Goal: Task Accomplishment & Management: Complete application form

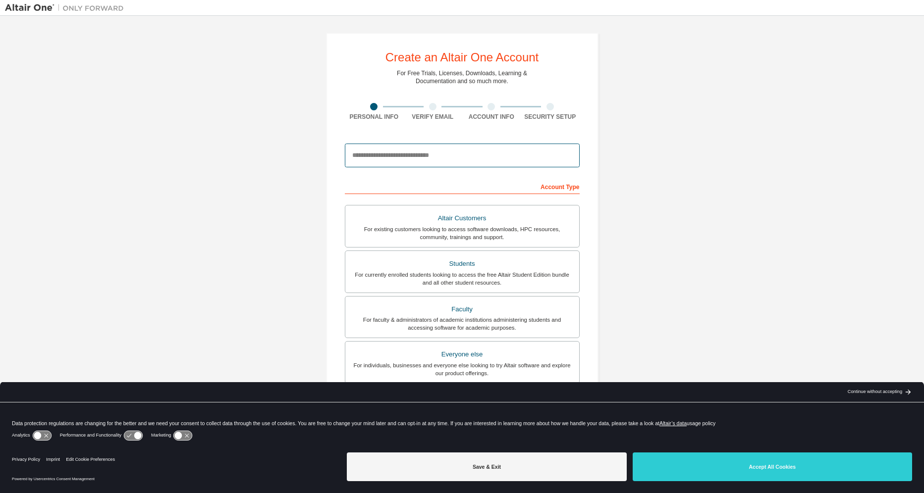
click at [416, 162] on input "email" at bounding box center [462, 156] width 235 height 24
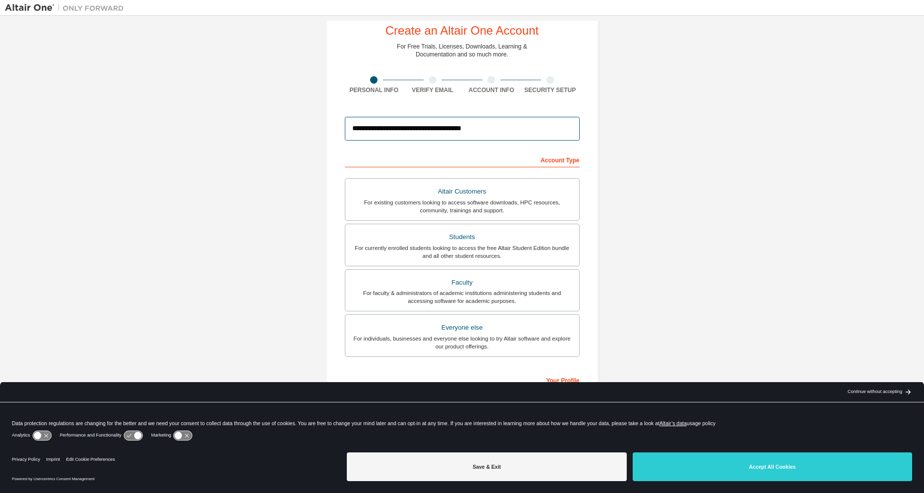
scroll to position [50, 0]
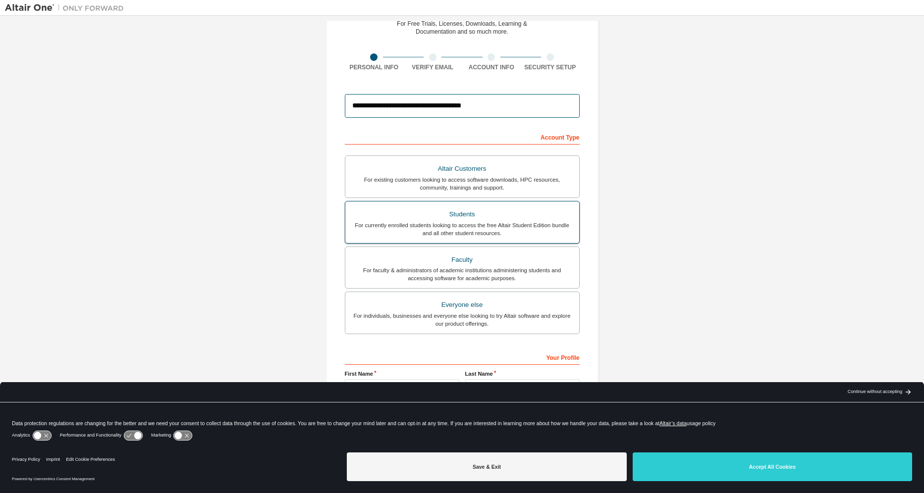
type input "**********"
click at [405, 217] on div "Students" at bounding box center [462, 214] width 222 height 14
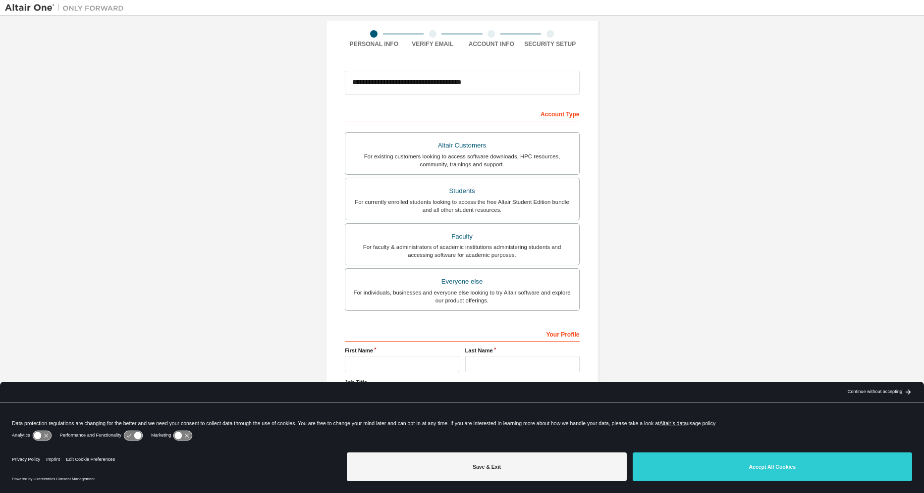
scroll to position [86, 0]
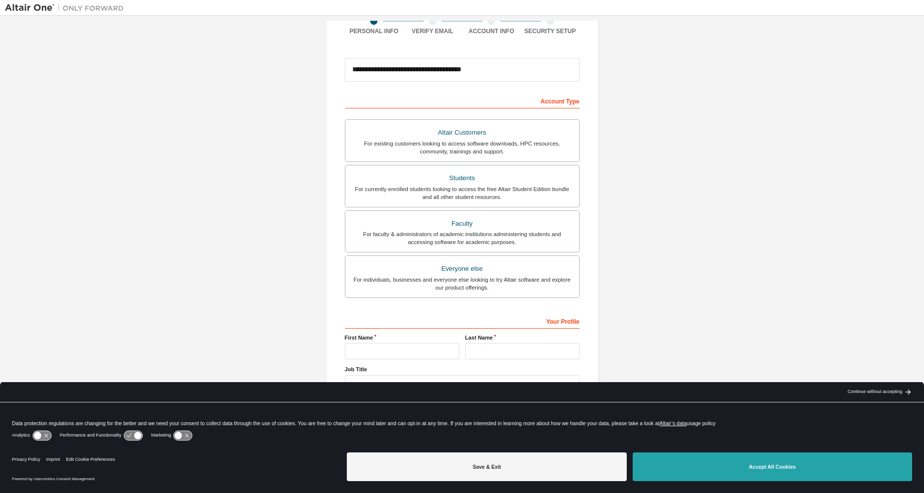
click at [775, 472] on button "Accept All Cookies" at bounding box center [771, 467] width 279 height 29
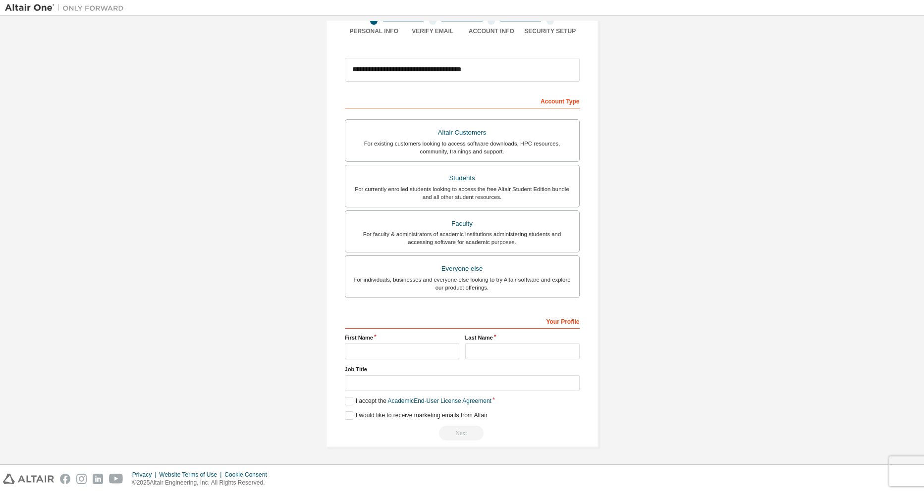
click at [381, 360] on div "Your Profile First Name Last Name Job Title Please provide State/Province to he…" at bounding box center [462, 377] width 235 height 128
click at [379, 357] on input "text" at bounding box center [402, 351] width 114 height 16
type input "********"
type input "*******"
click at [379, 382] on input "text" at bounding box center [462, 383] width 235 height 16
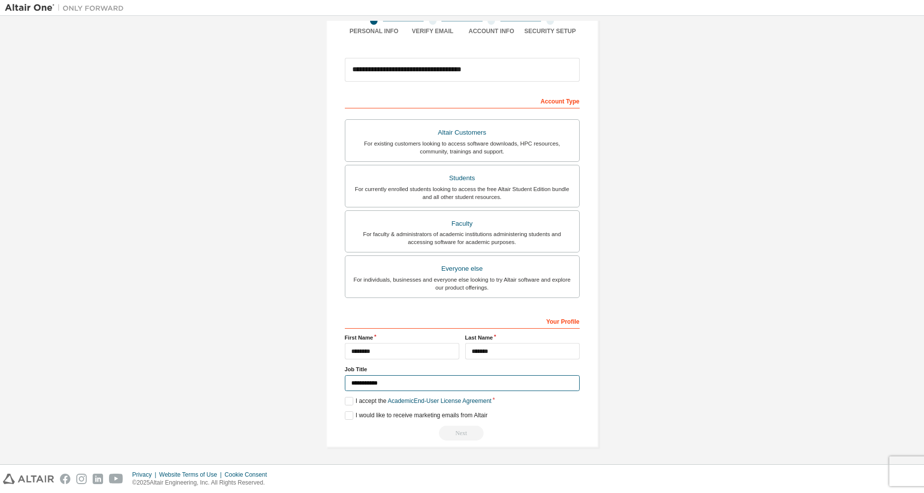
type input "**********"
click at [255, 396] on div "**********" at bounding box center [462, 197] width 914 height 524
click at [345, 402] on label "I accept the Academic End-User License Agreement" at bounding box center [418, 401] width 147 height 8
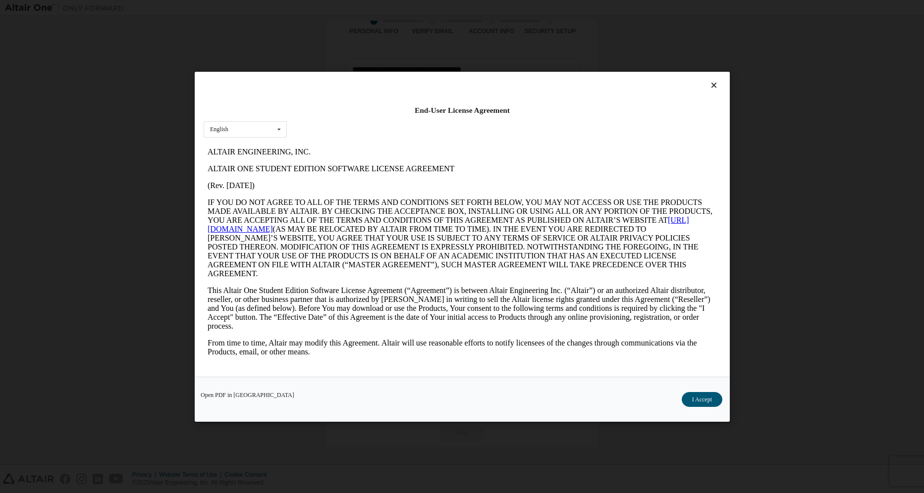
scroll to position [0, 0]
drag, startPoint x: 459, startPoint y: 285, endPoint x: 633, endPoint y: 273, distance: 174.7
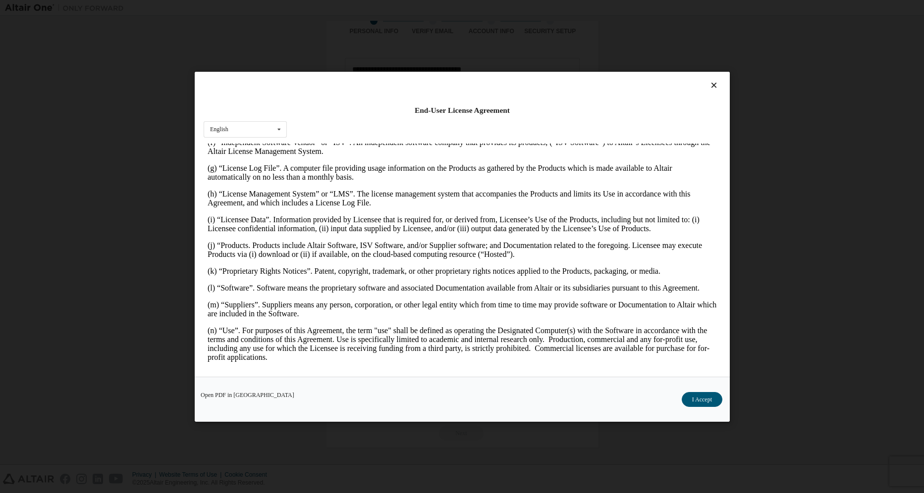
scroll to position [396, 0]
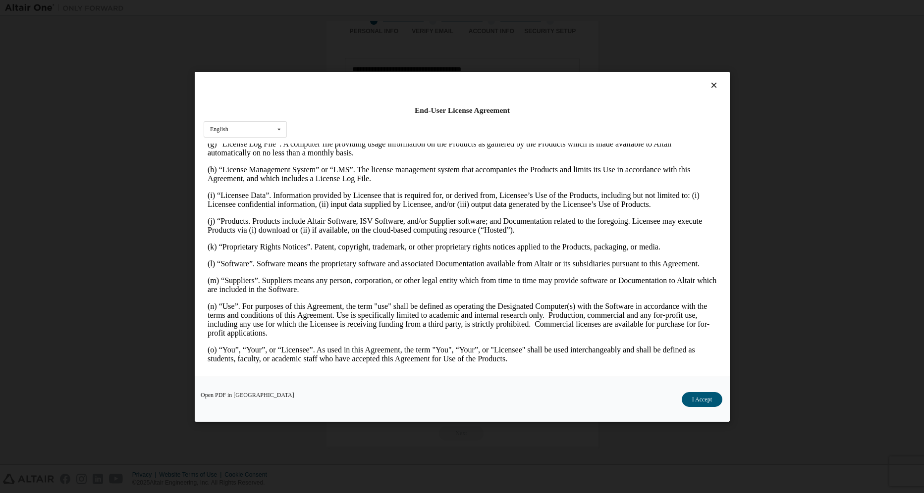
drag, startPoint x: 416, startPoint y: 301, endPoint x: 552, endPoint y: 299, distance: 136.2
click at [552, 302] on p "(n) “Use”. For purposes of this Agreement, the term "use" shall be defined as o…" at bounding box center [461, 320] width 509 height 36
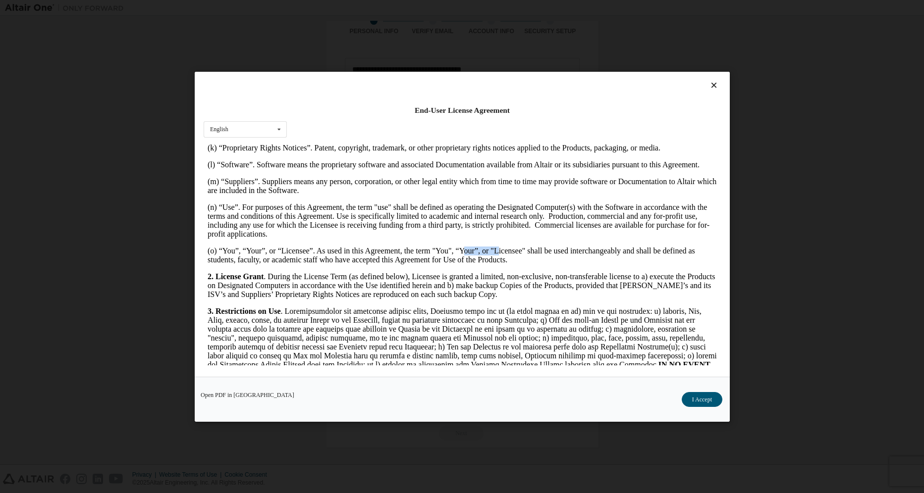
scroll to position [545, 0]
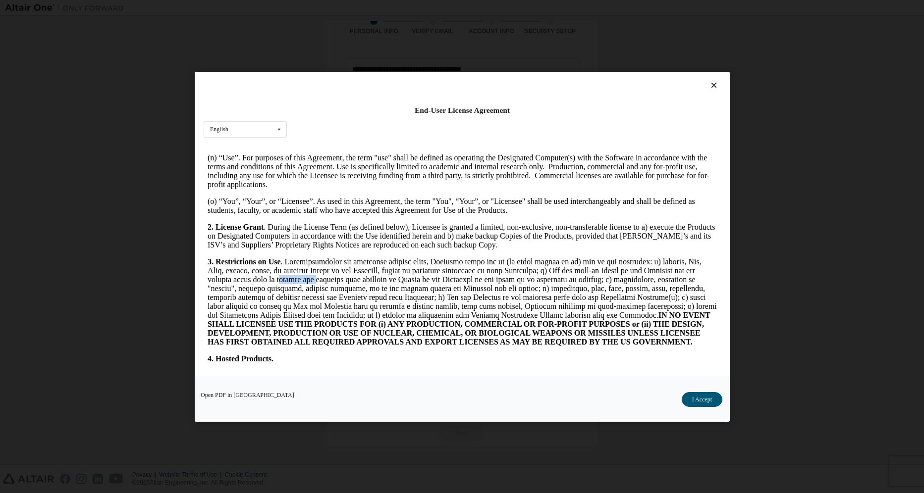
drag, startPoint x: 279, startPoint y: 267, endPoint x: 312, endPoint y: 267, distance: 33.7
click at [312, 267] on p "3. Restrictions on Use IN NO EVENT SHALL LICENSEE USE THE PRODUCTS FOR (i) ANY …" at bounding box center [461, 301] width 509 height 89
drag, startPoint x: 366, startPoint y: 325, endPoint x: 451, endPoint y: 322, distance: 85.2
click at [451, 322] on strong "IN NO EVENT SHALL LICENSEE USE THE PRODUCTS FOR (i) ANY PRODUCTION, COMMERCIAL …" at bounding box center [458, 327] width 502 height 35
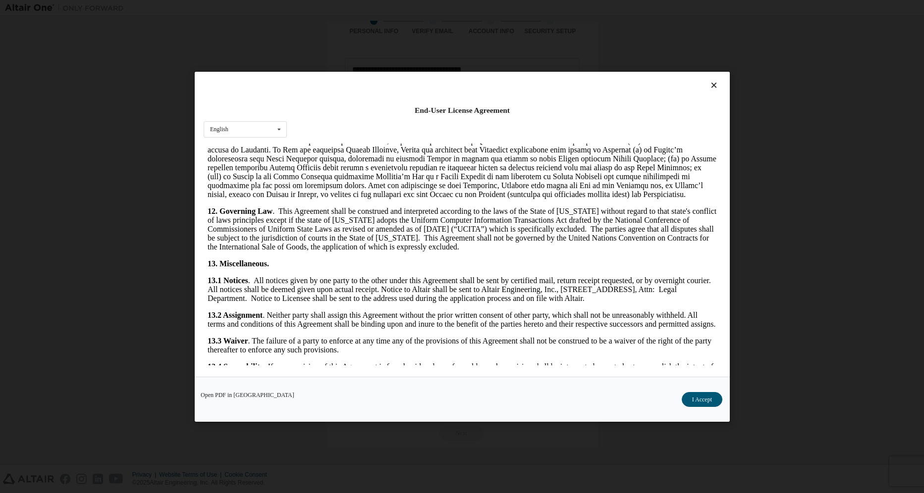
scroll to position [1555, 0]
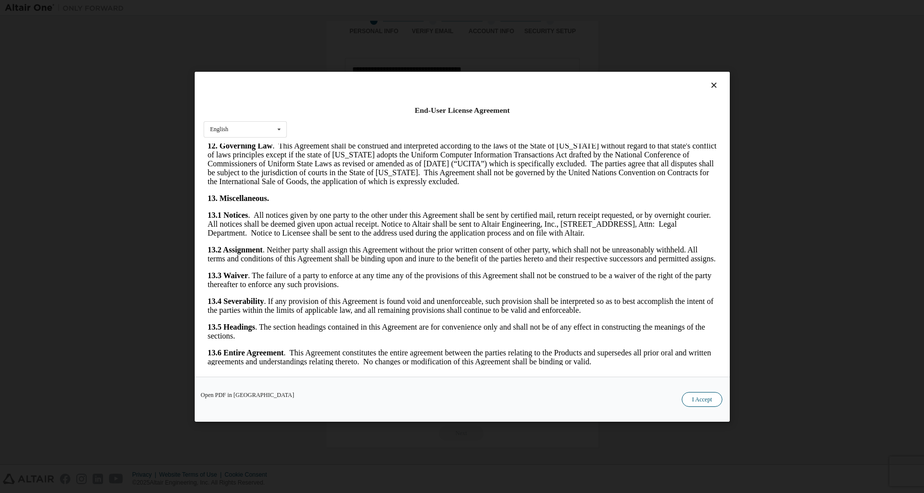
click at [707, 400] on button "I Accept" at bounding box center [701, 399] width 41 height 15
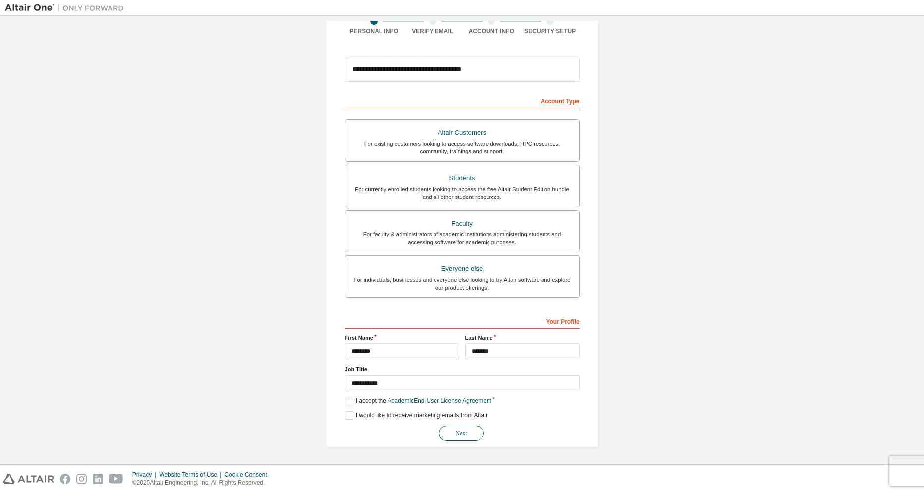
click at [450, 432] on button "Next" at bounding box center [461, 433] width 45 height 15
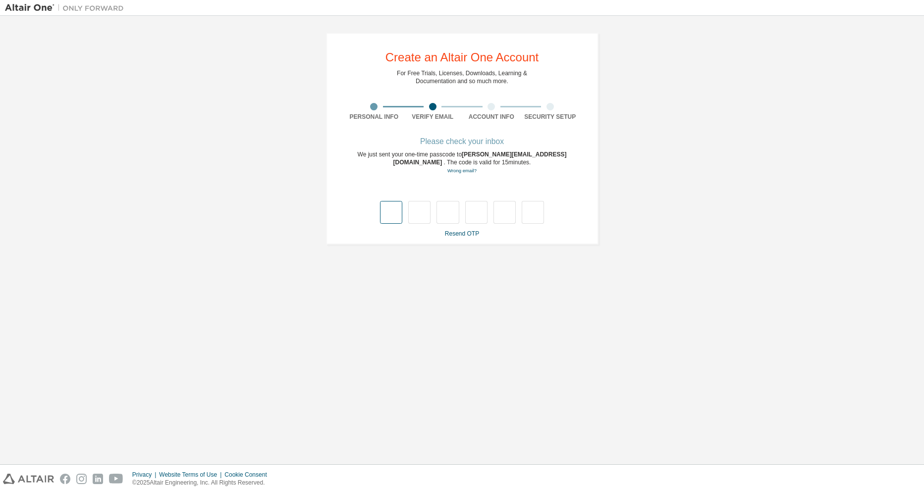
click at [389, 216] on input "text" at bounding box center [391, 212] width 22 height 23
type input "*"
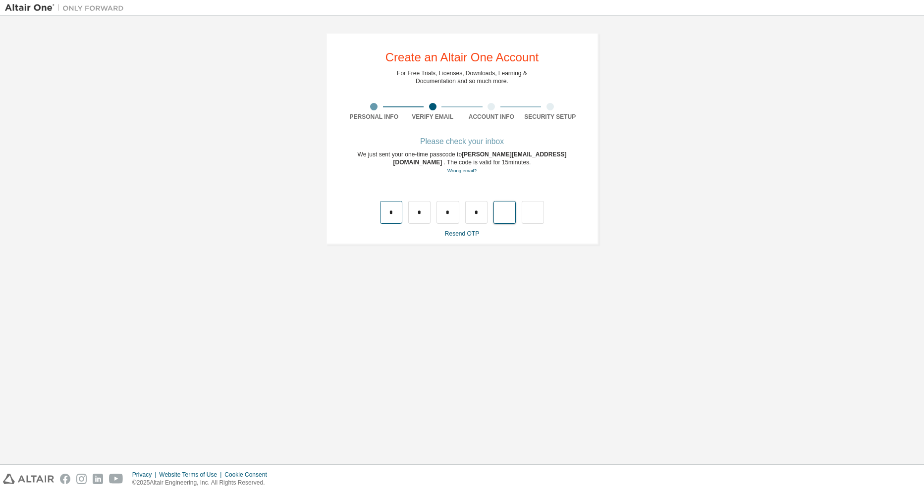
type input "*"
